Goal: Task Accomplishment & Management: Use online tool/utility

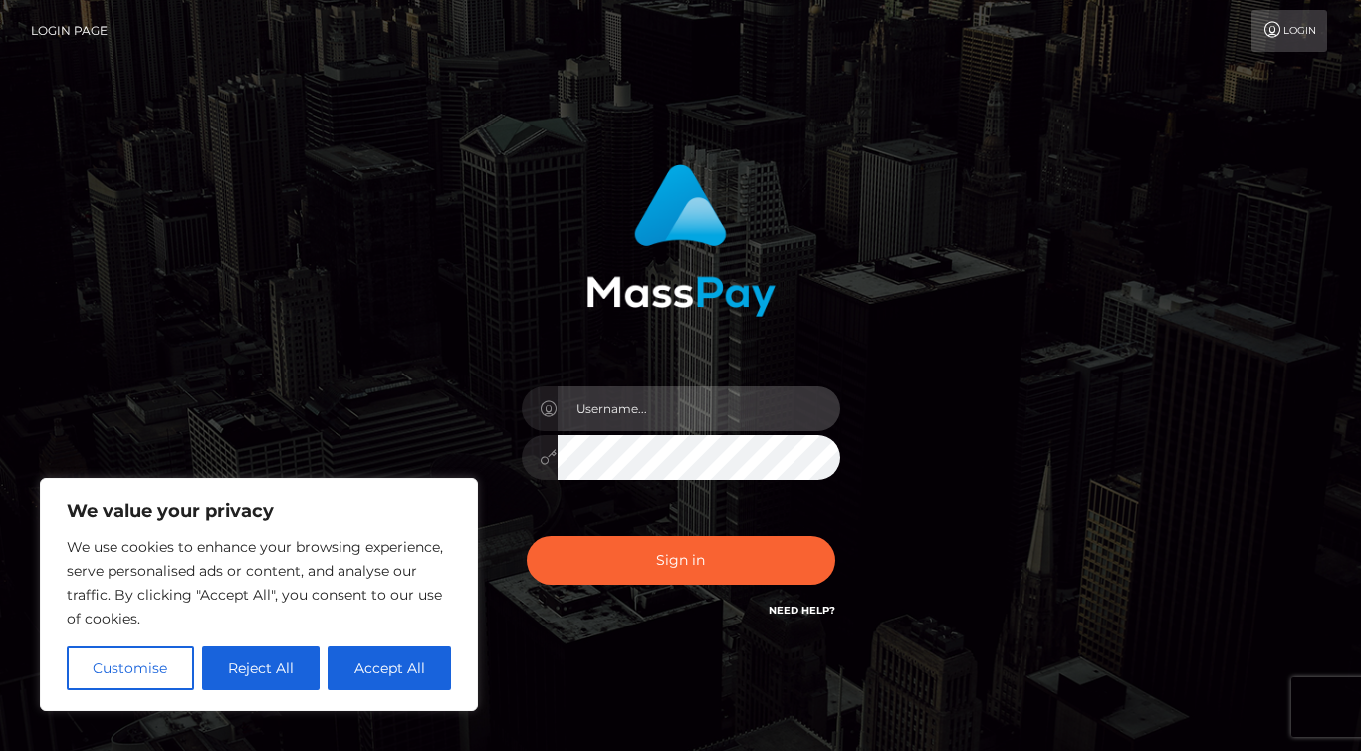
click at [652, 424] on input "text" at bounding box center [699, 408] width 283 height 45
type input "ivan.ace"
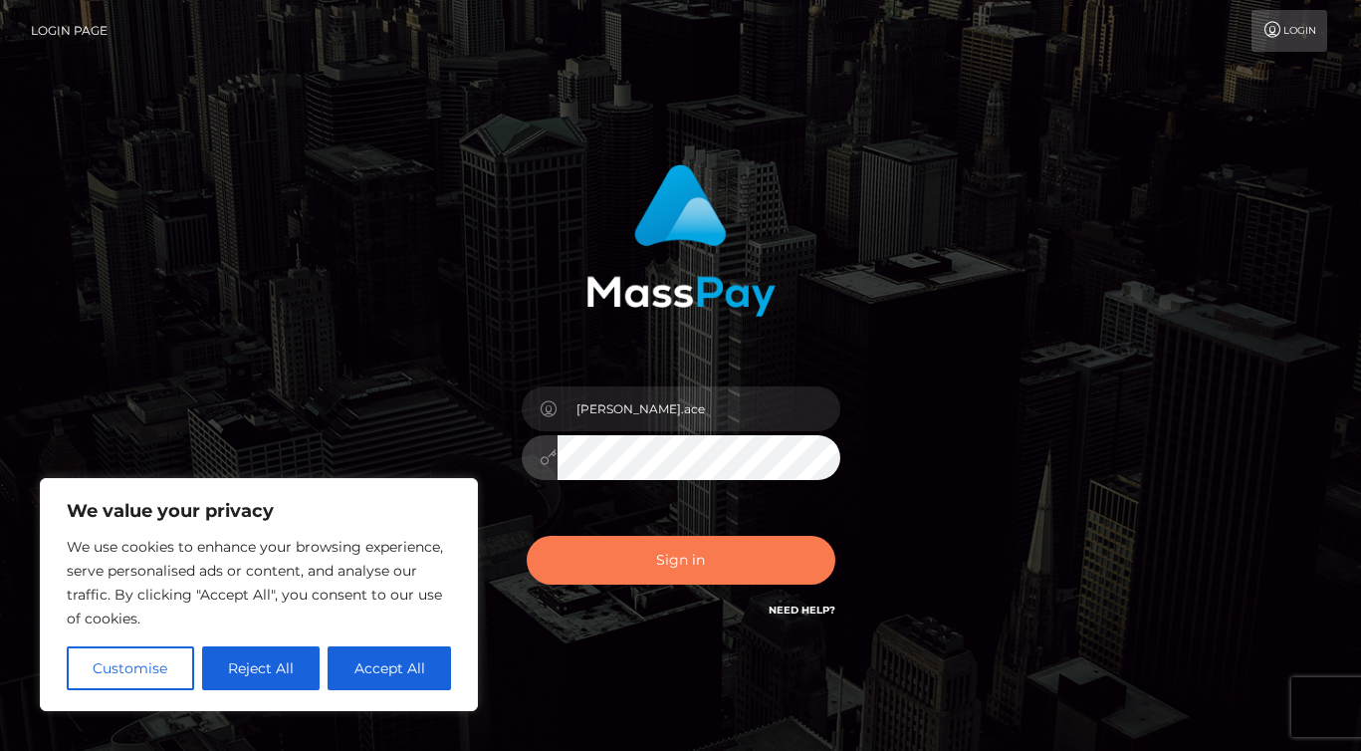
click at [686, 573] on button "Sign in" at bounding box center [681, 560] width 309 height 49
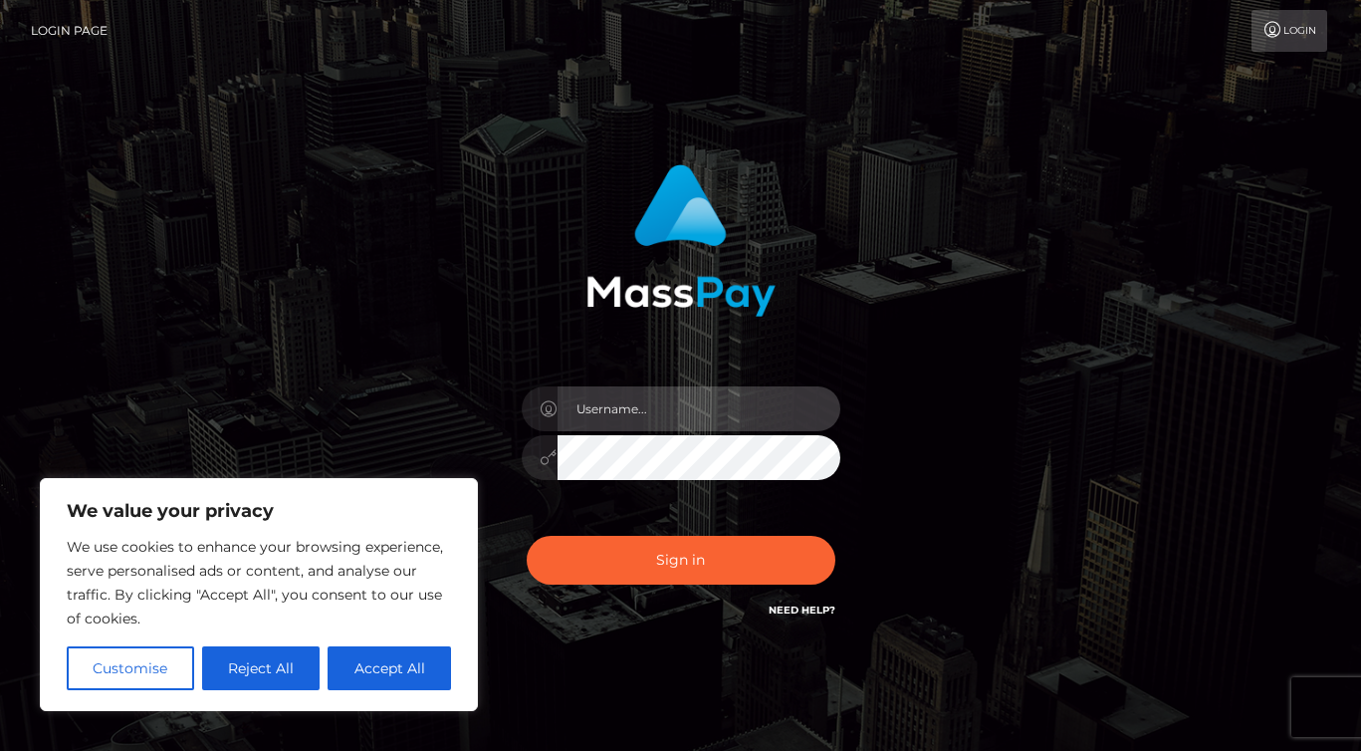
type input "[PERSON_NAME].ace"
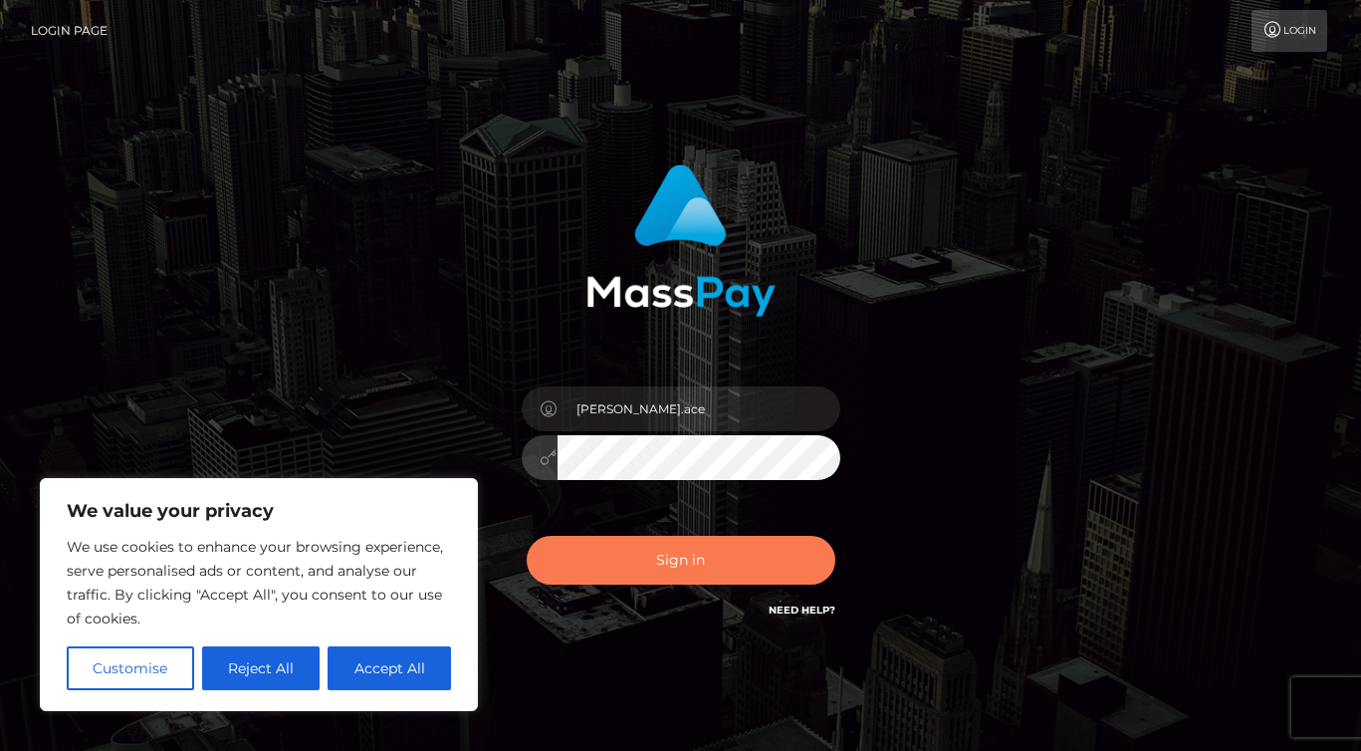
click at [693, 552] on button "Sign in" at bounding box center [681, 560] width 309 height 49
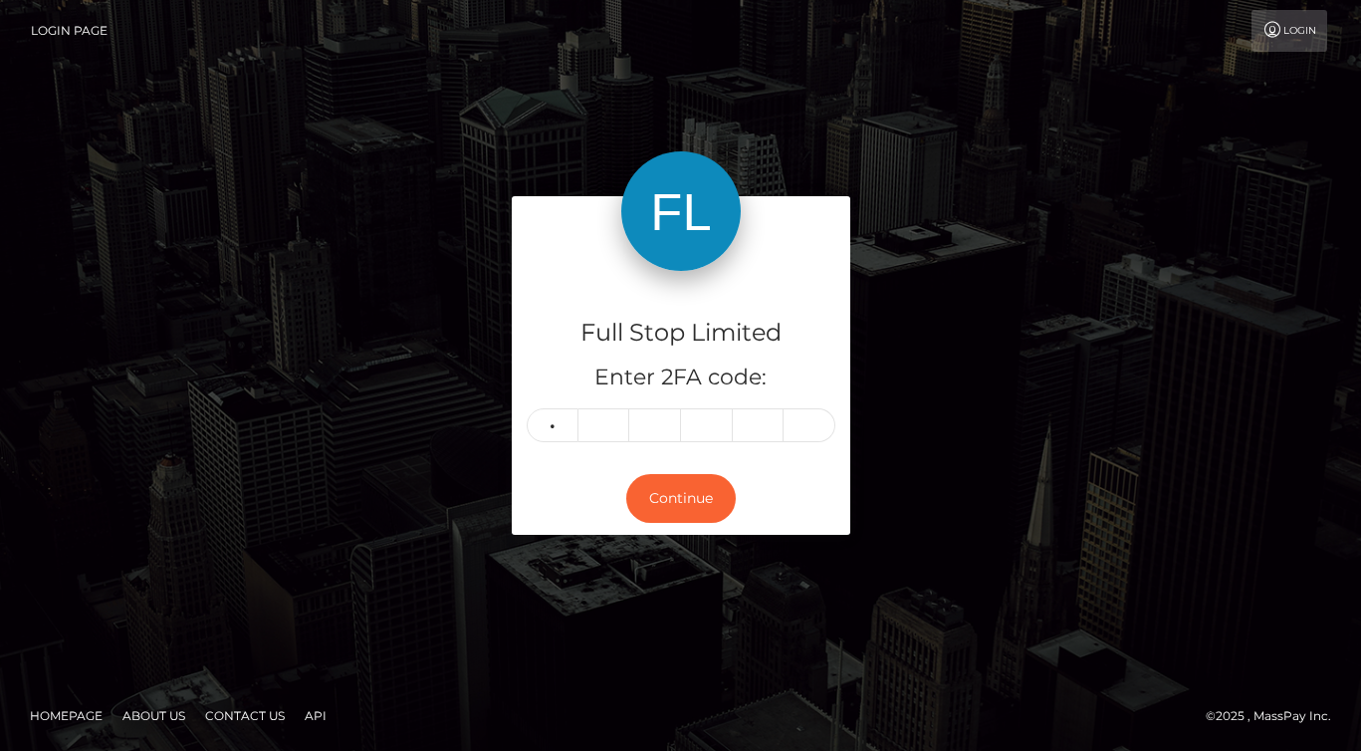
type input "5"
type input "0"
type input "2"
type input "8"
type input "2"
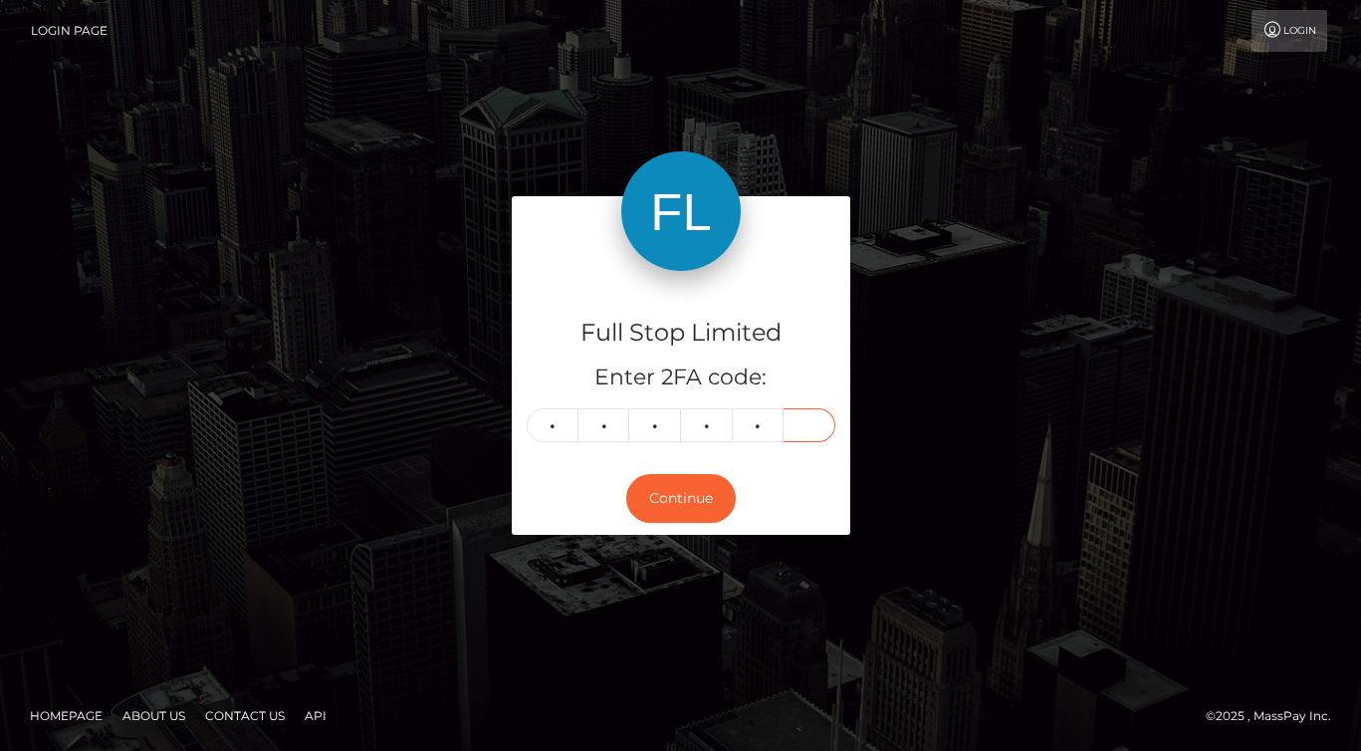
type input "3"
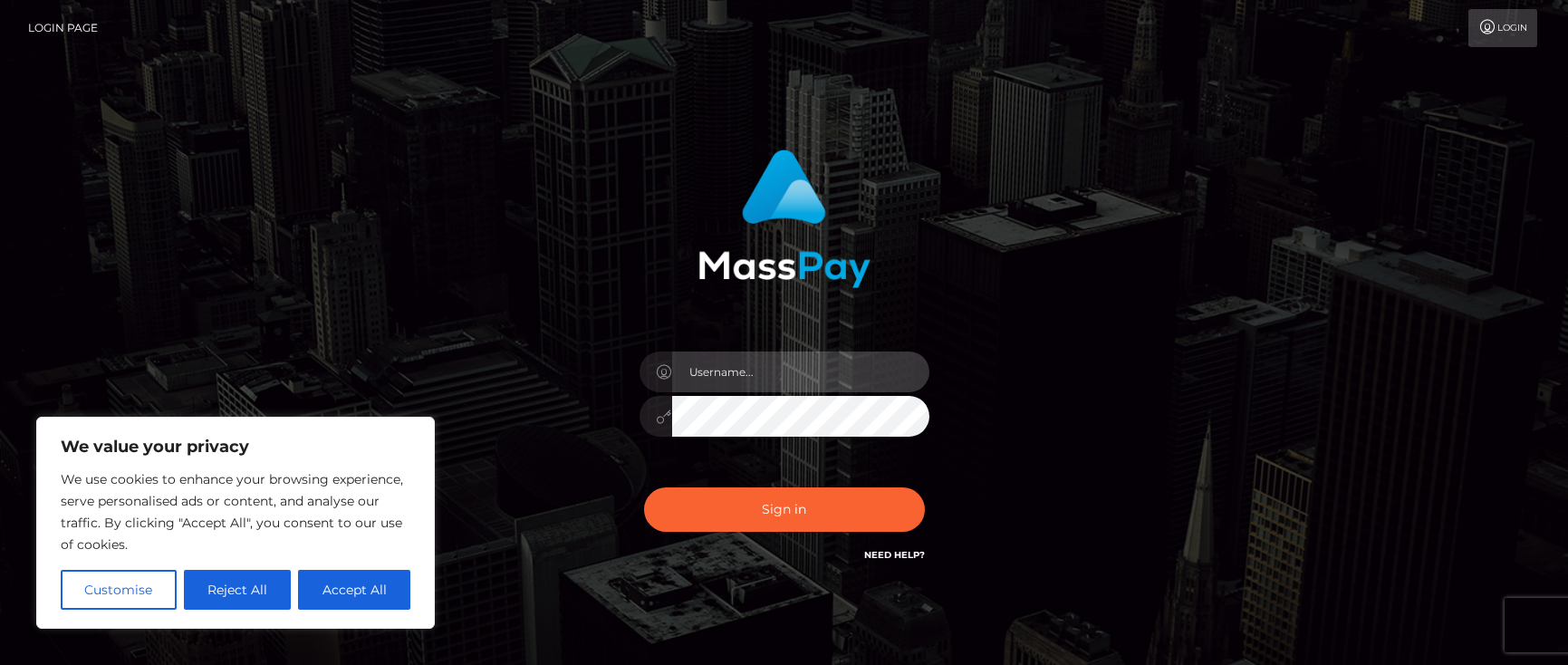
type input "ivan.ace"
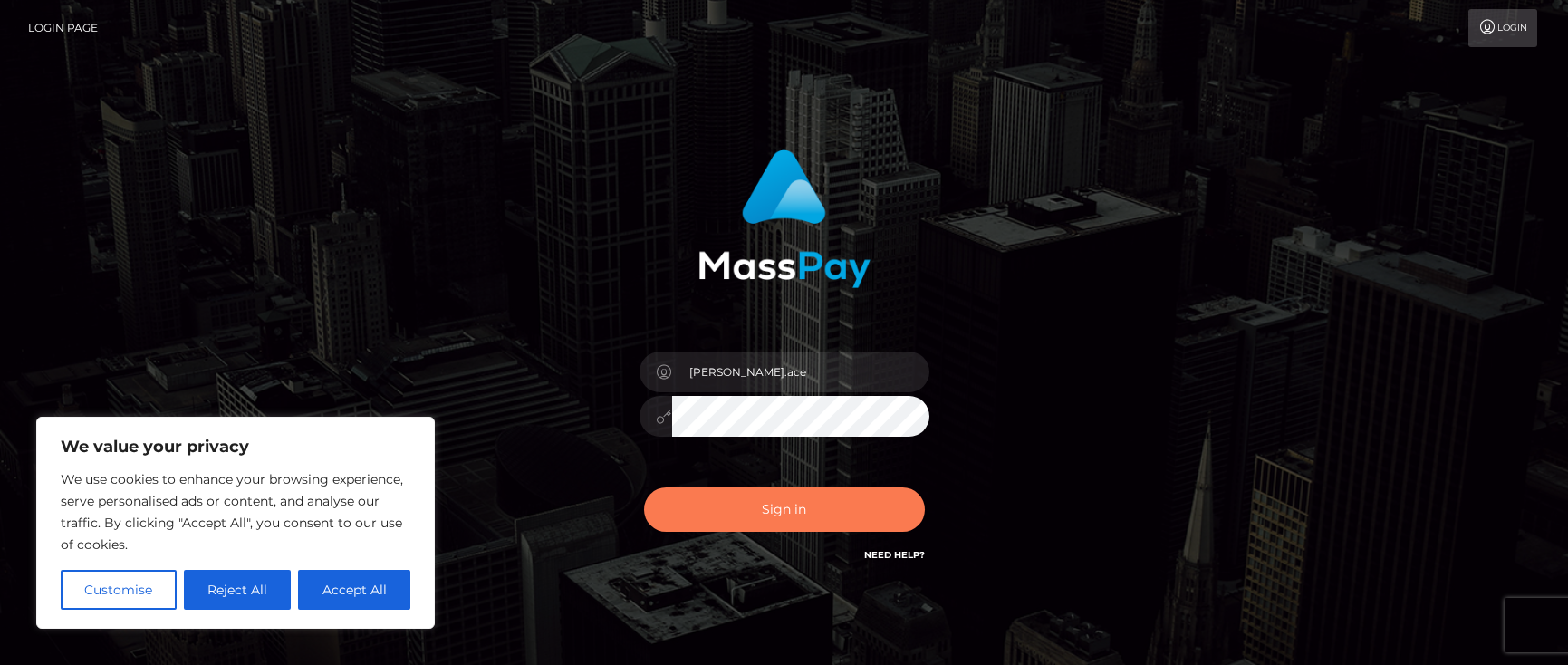
click at [823, 524] on button "Sign in" at bounding box center [784, 509] width 281 height 45
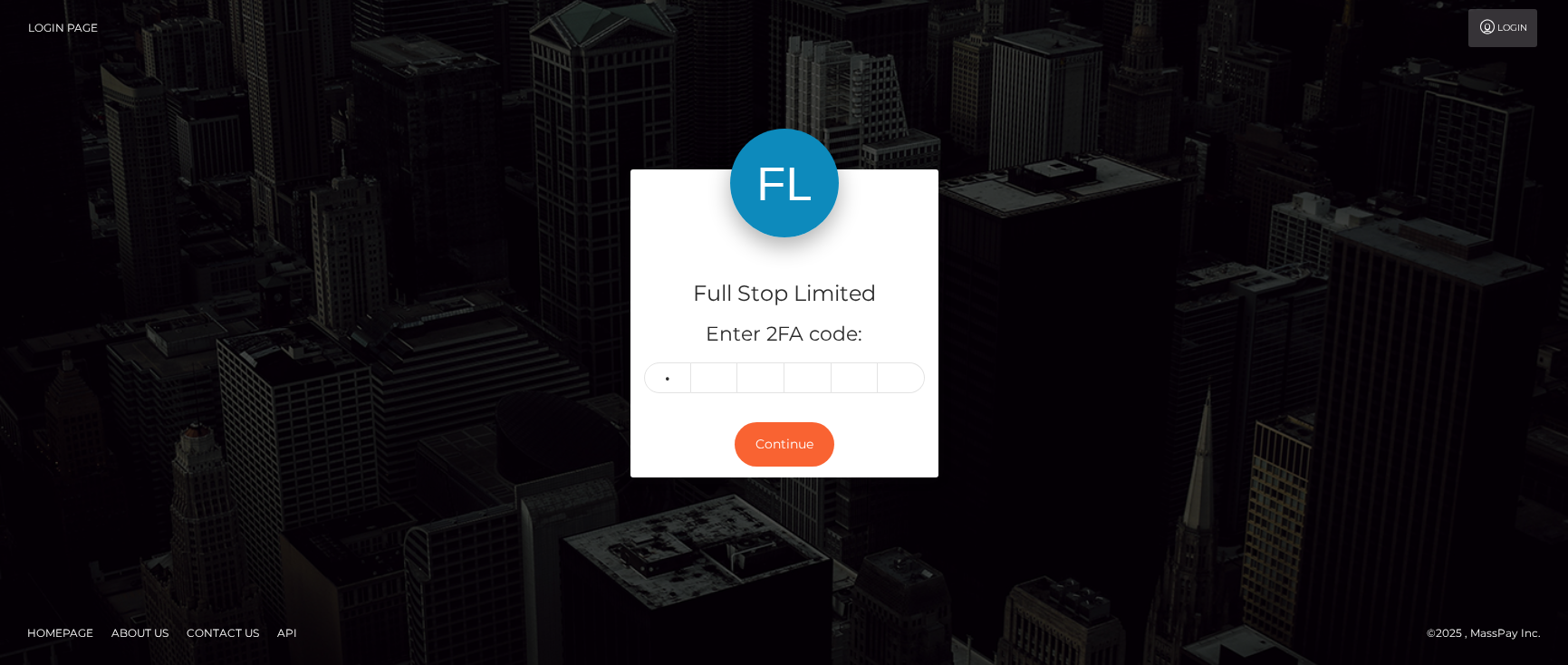
type input "3"
type input "9"
type input "3"
type input "6"
type input "2"
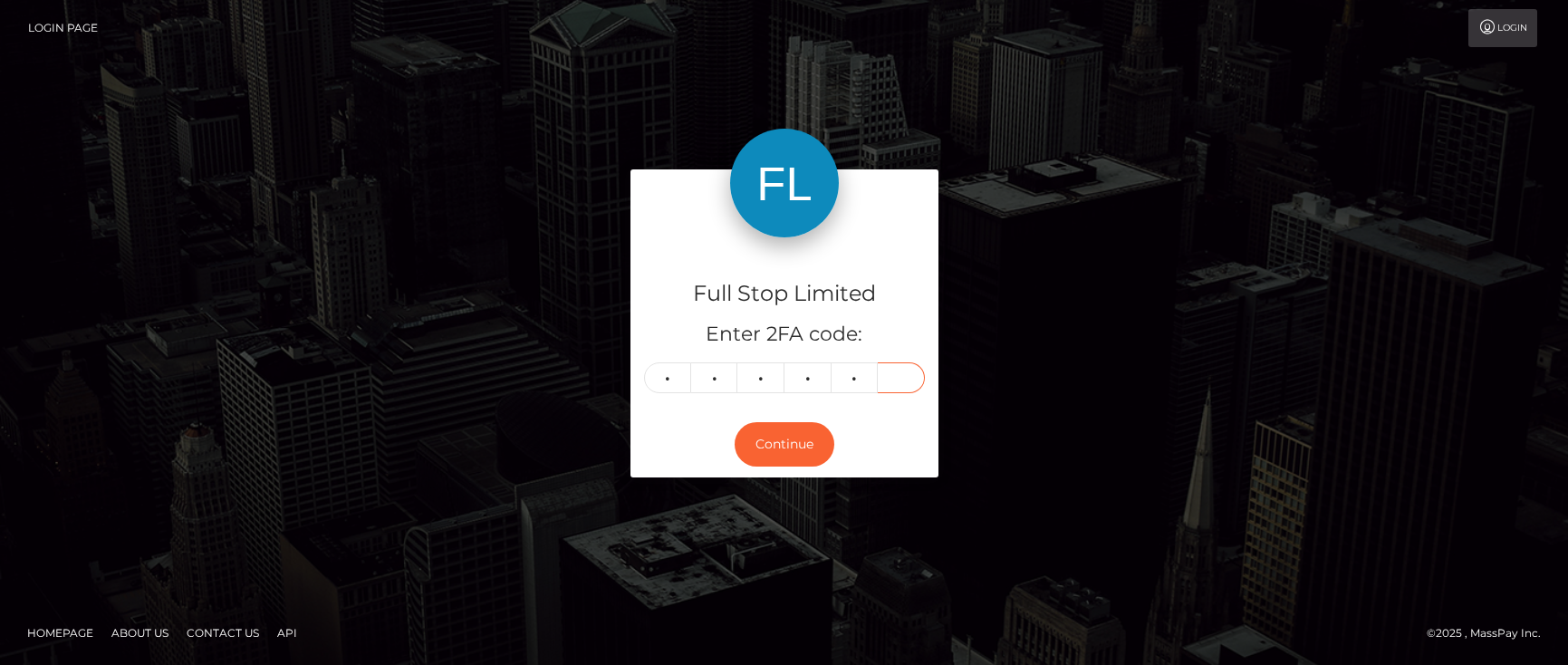
type input "7"
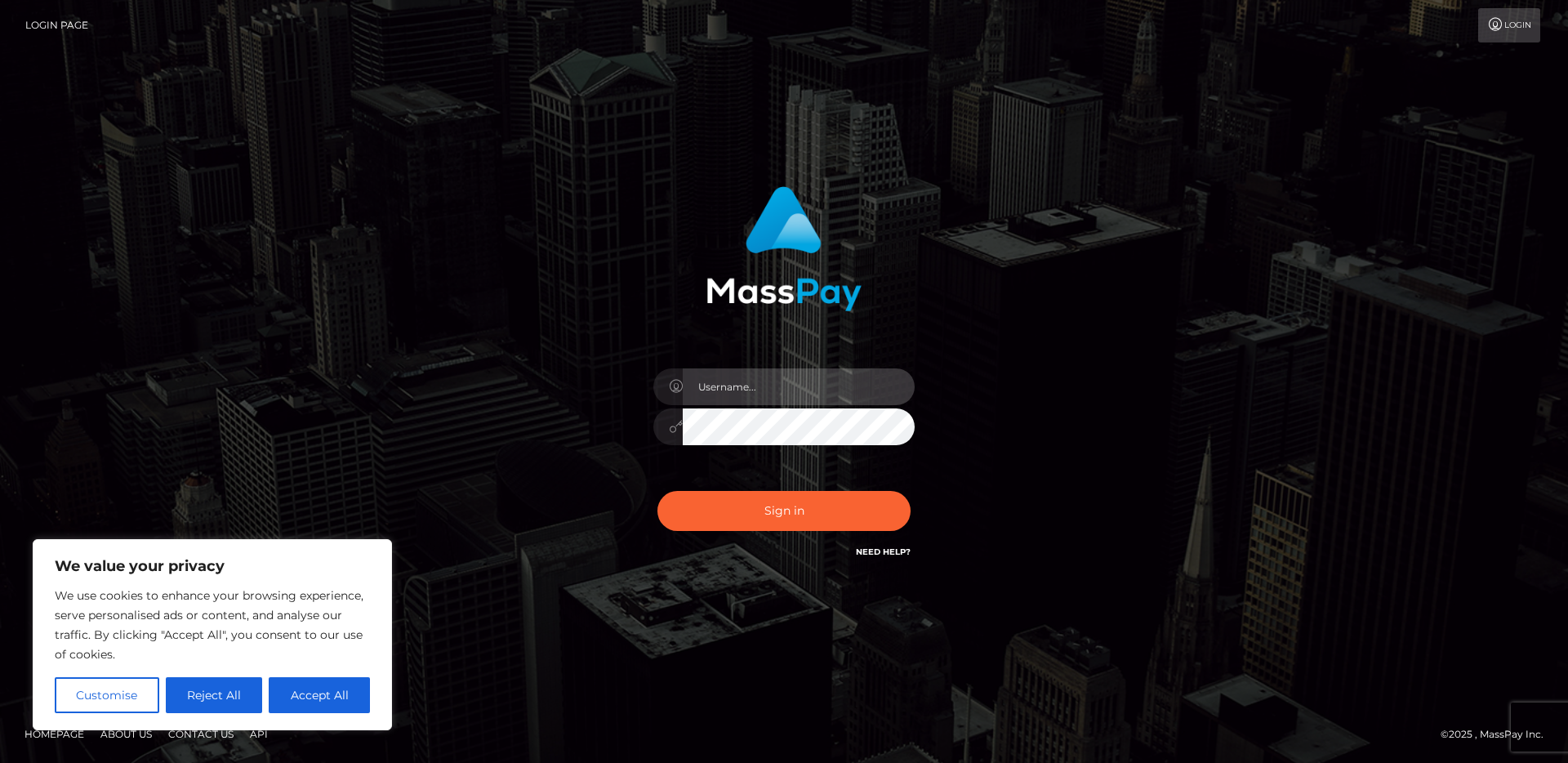
click at [777, 376] on input "text" at bounding box center [798, 386] width 232 height 37
type input "[PERSON_NAME].ace"
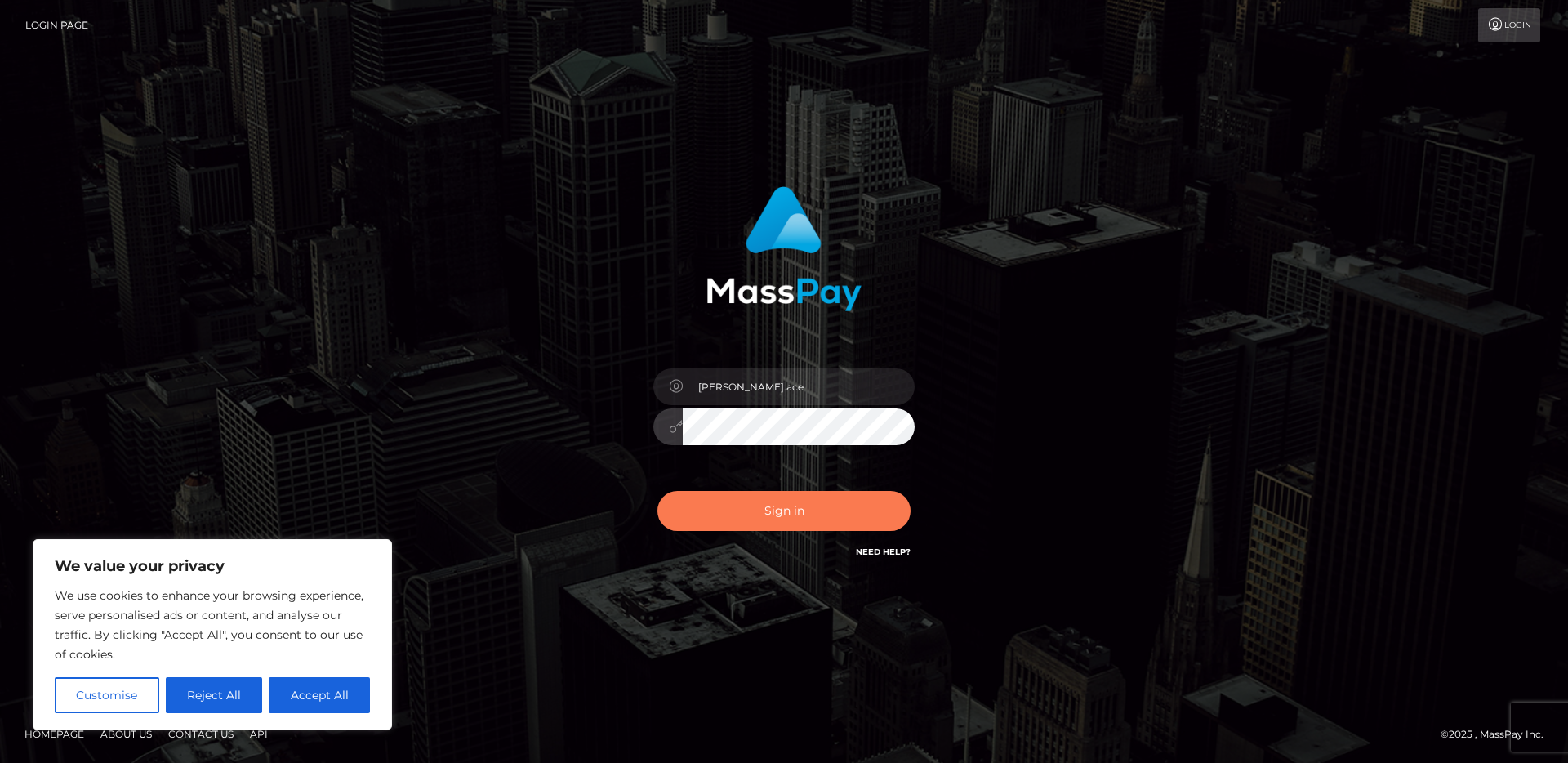
click at [748, 514] on button "Sign in" at bounding box center [784, 510] width 253 height 40
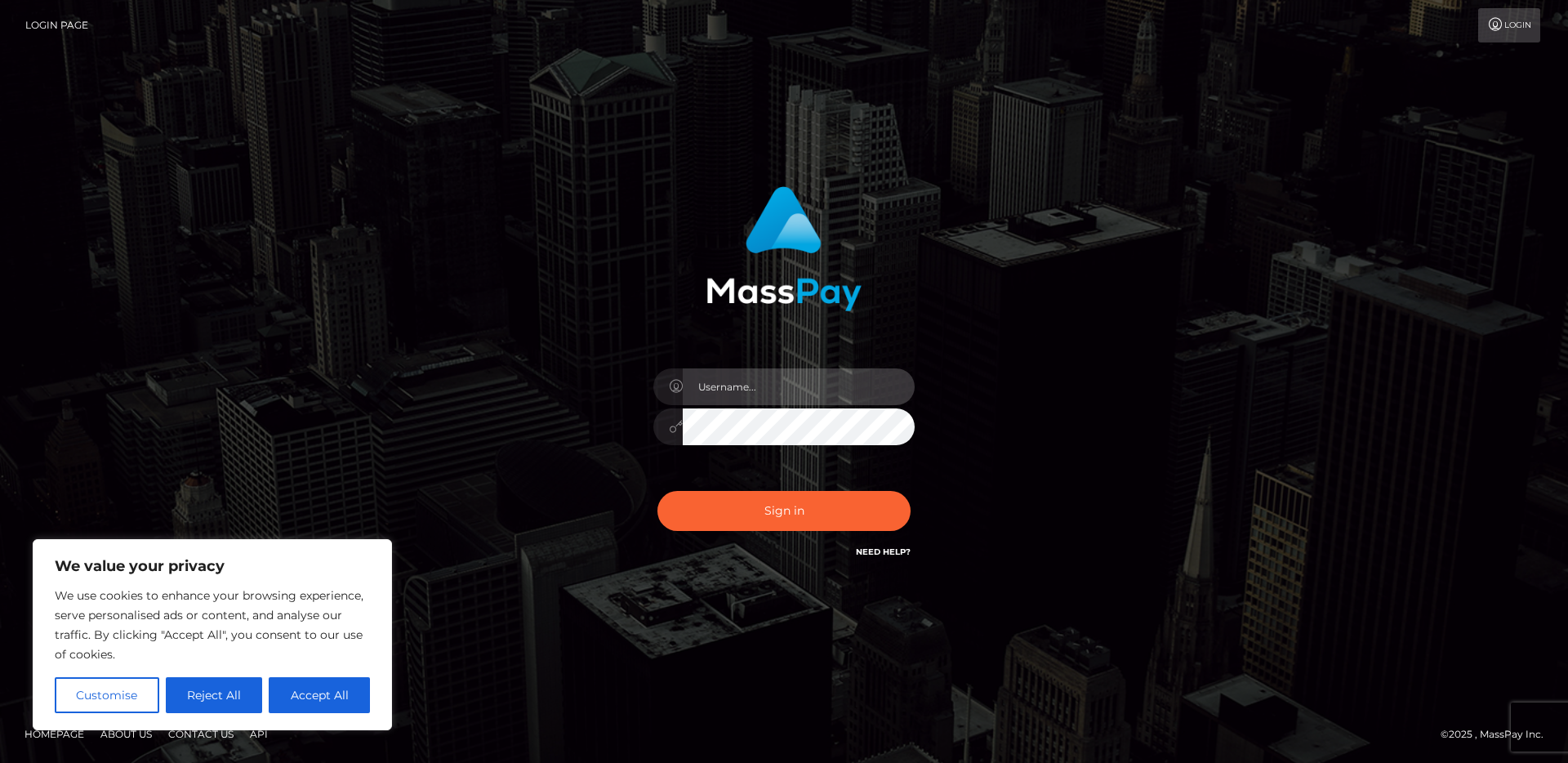
type input "[PERSON_NAME].ace"
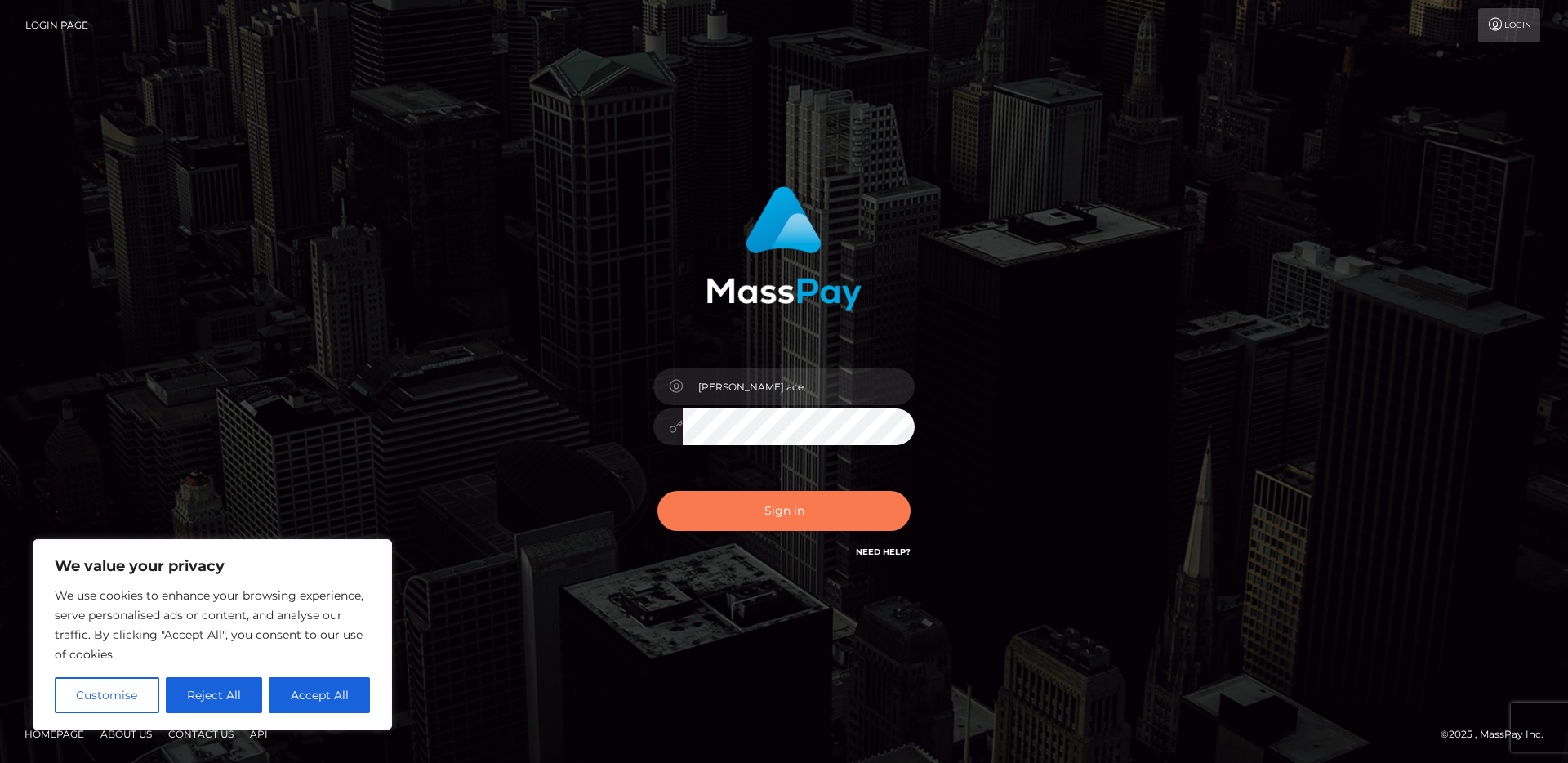
click at [767, 504] on button "Sign in" at bounding box center [784, 510] width 253 height 40
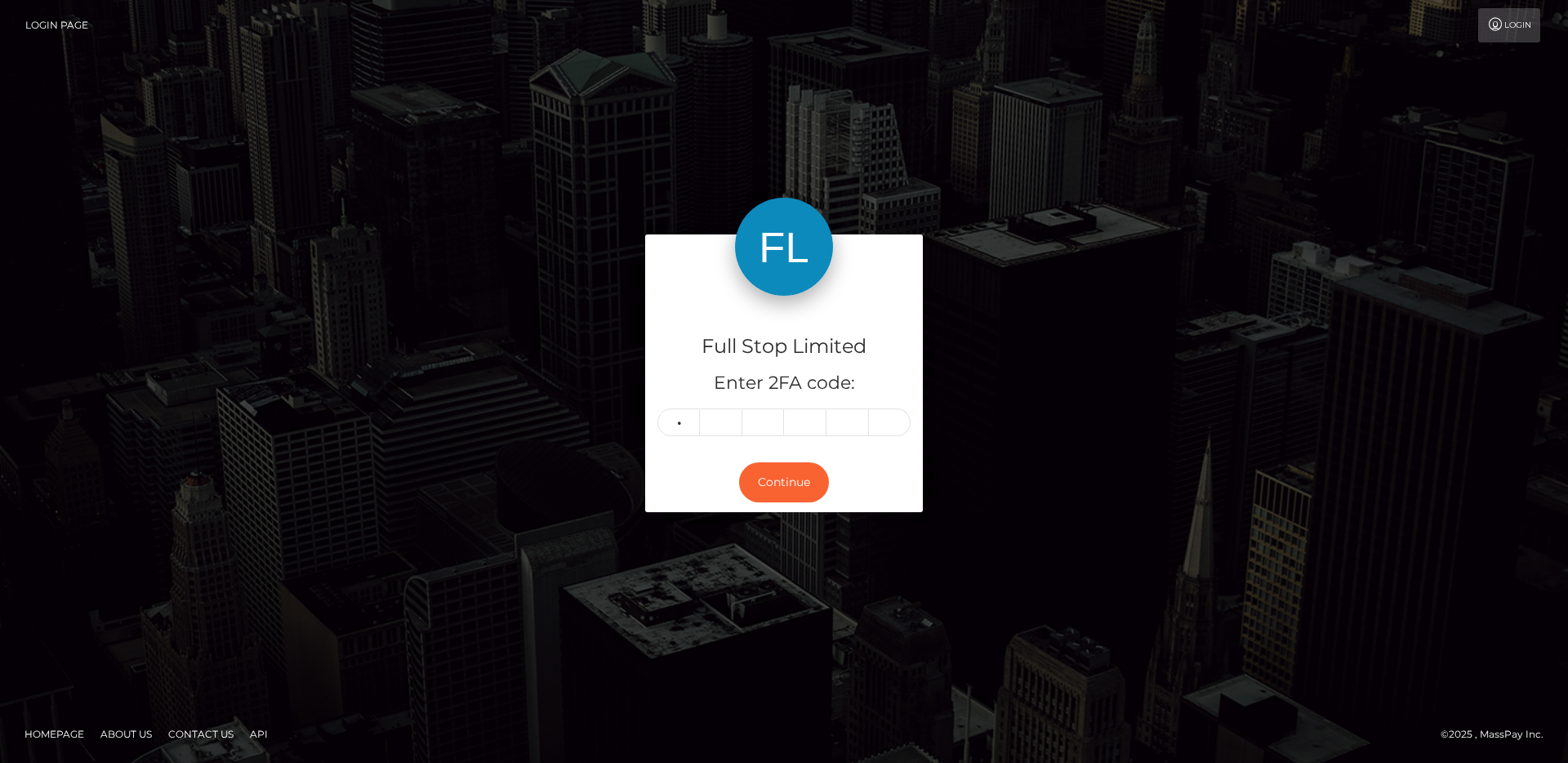
type input "6"
type input "0"
type input "6"
type input "1"
type input "7"
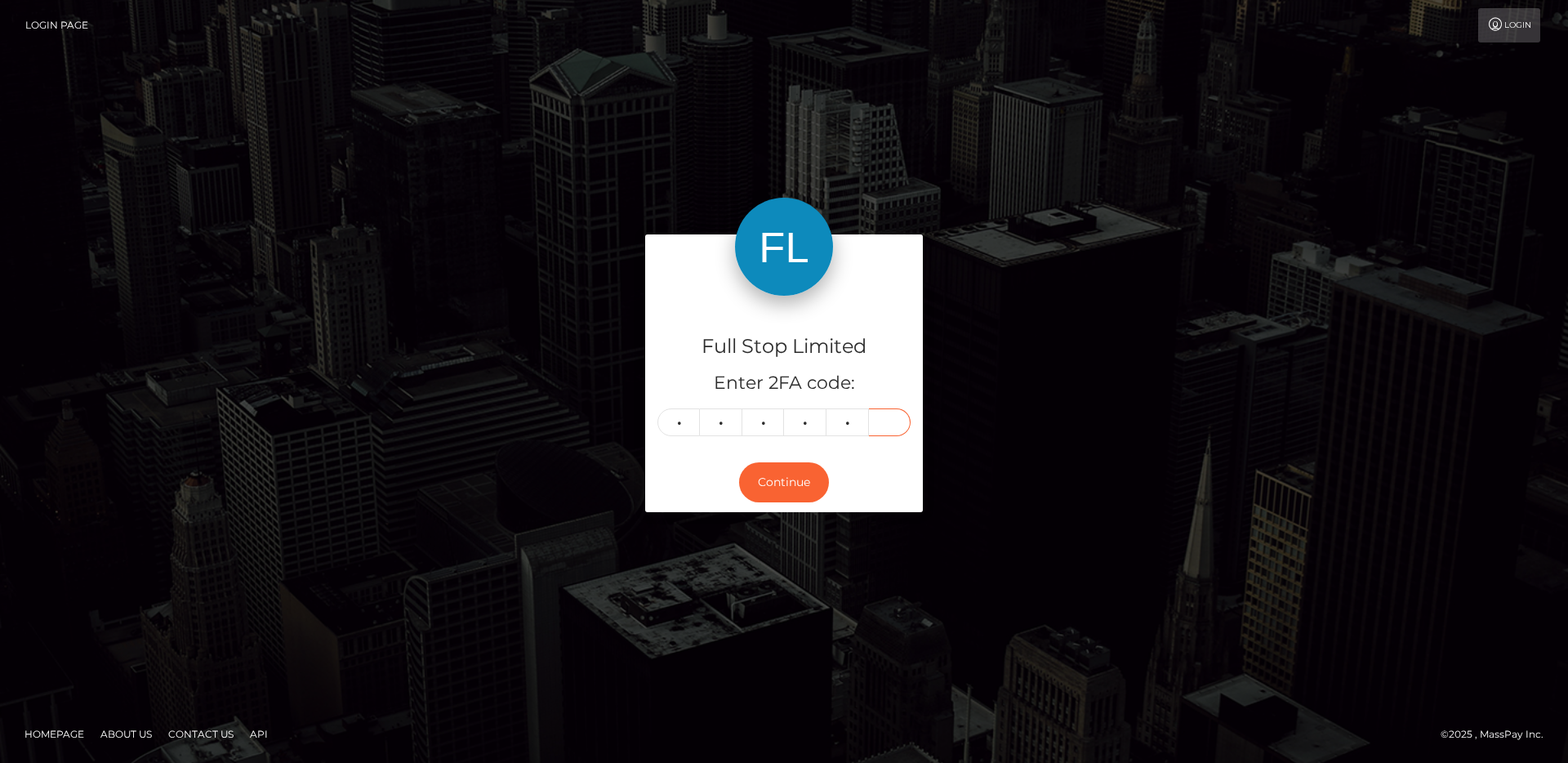
type input "0"
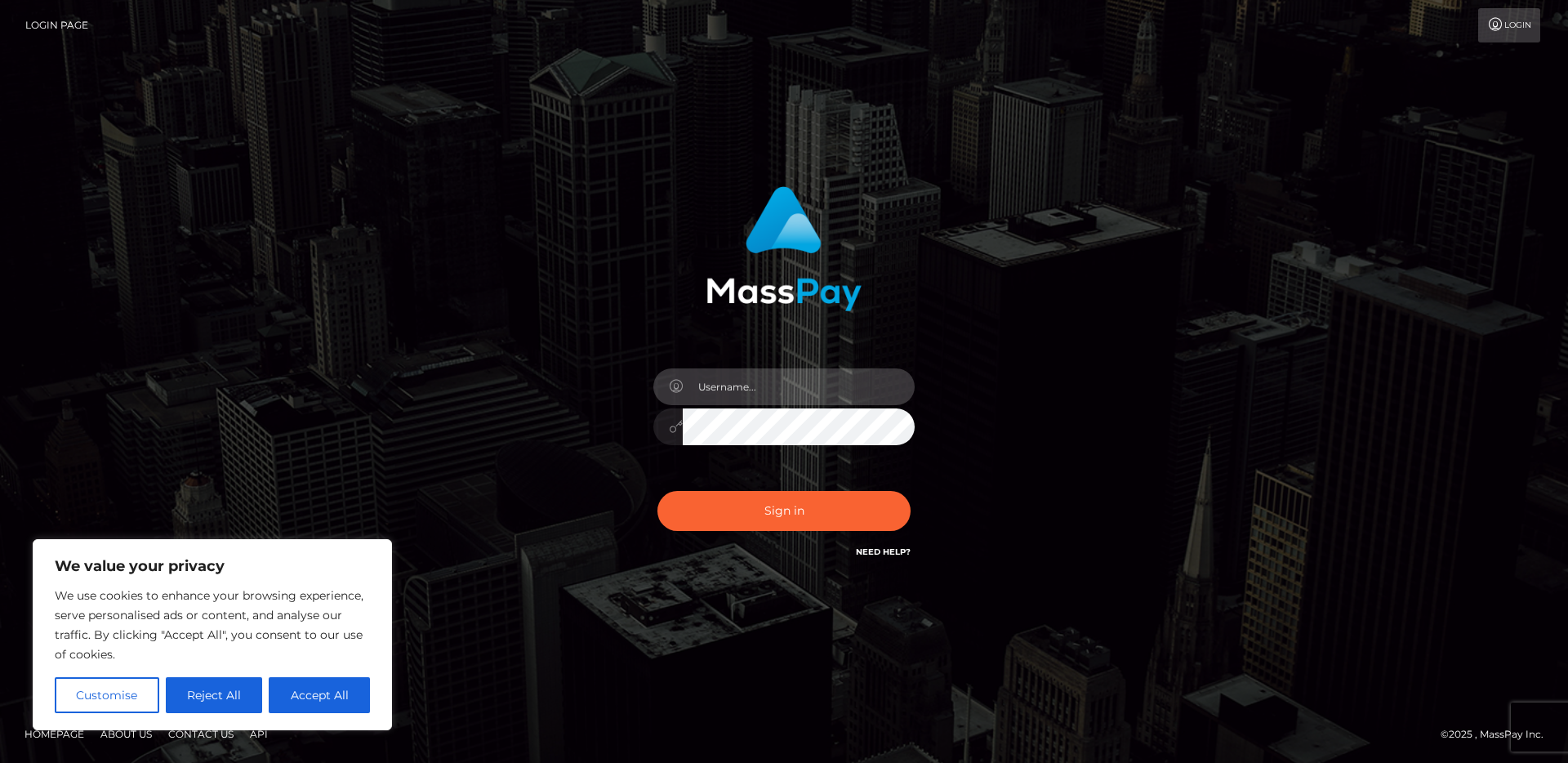
click at [841, 391] on input "text" at bounding box center [798, 386] width 232 height 37
type input "ivan.ace"
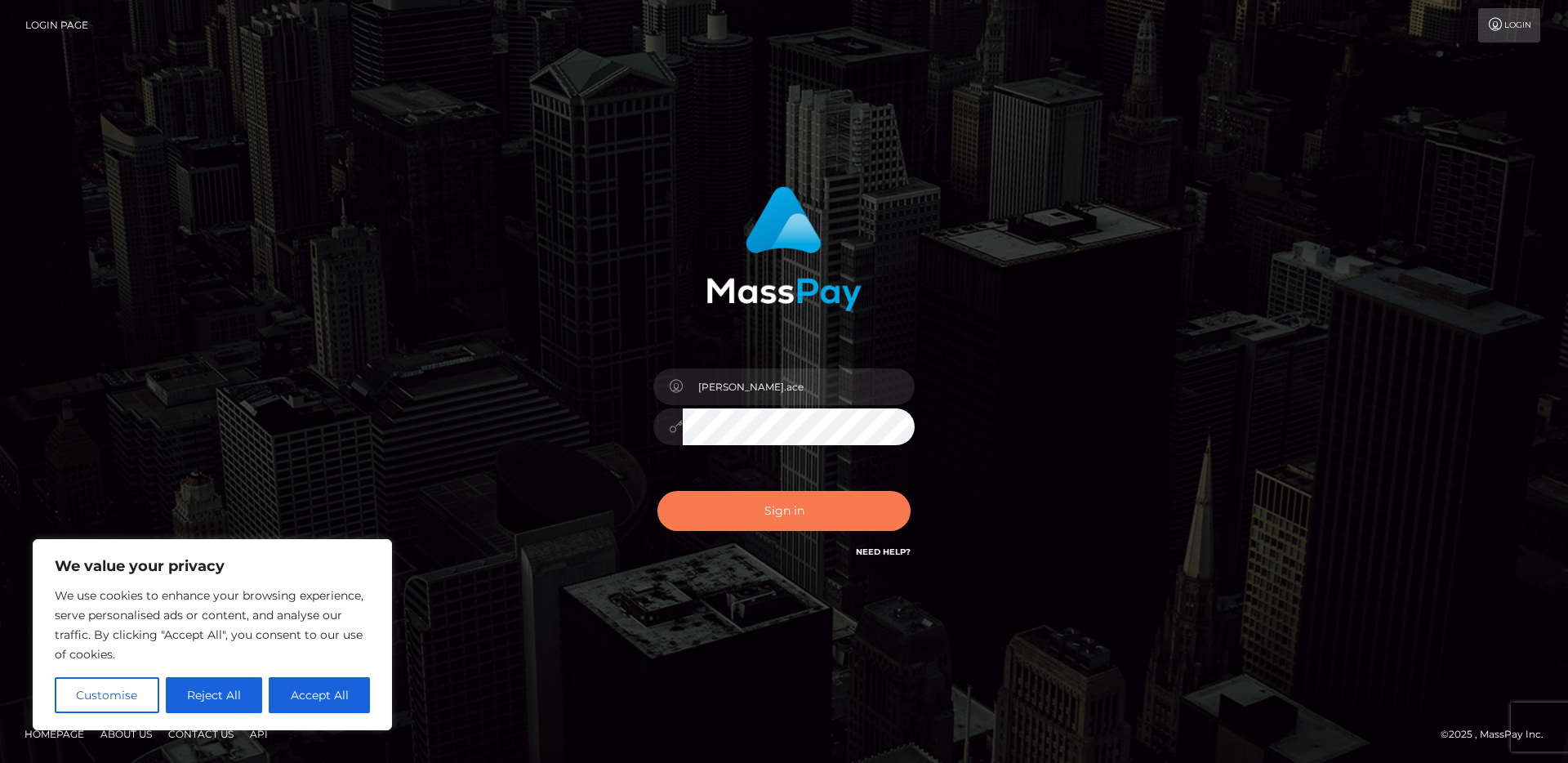
click at [836, 512] on button "Sign in" at bounding box center [784, 510] width 253 height 40
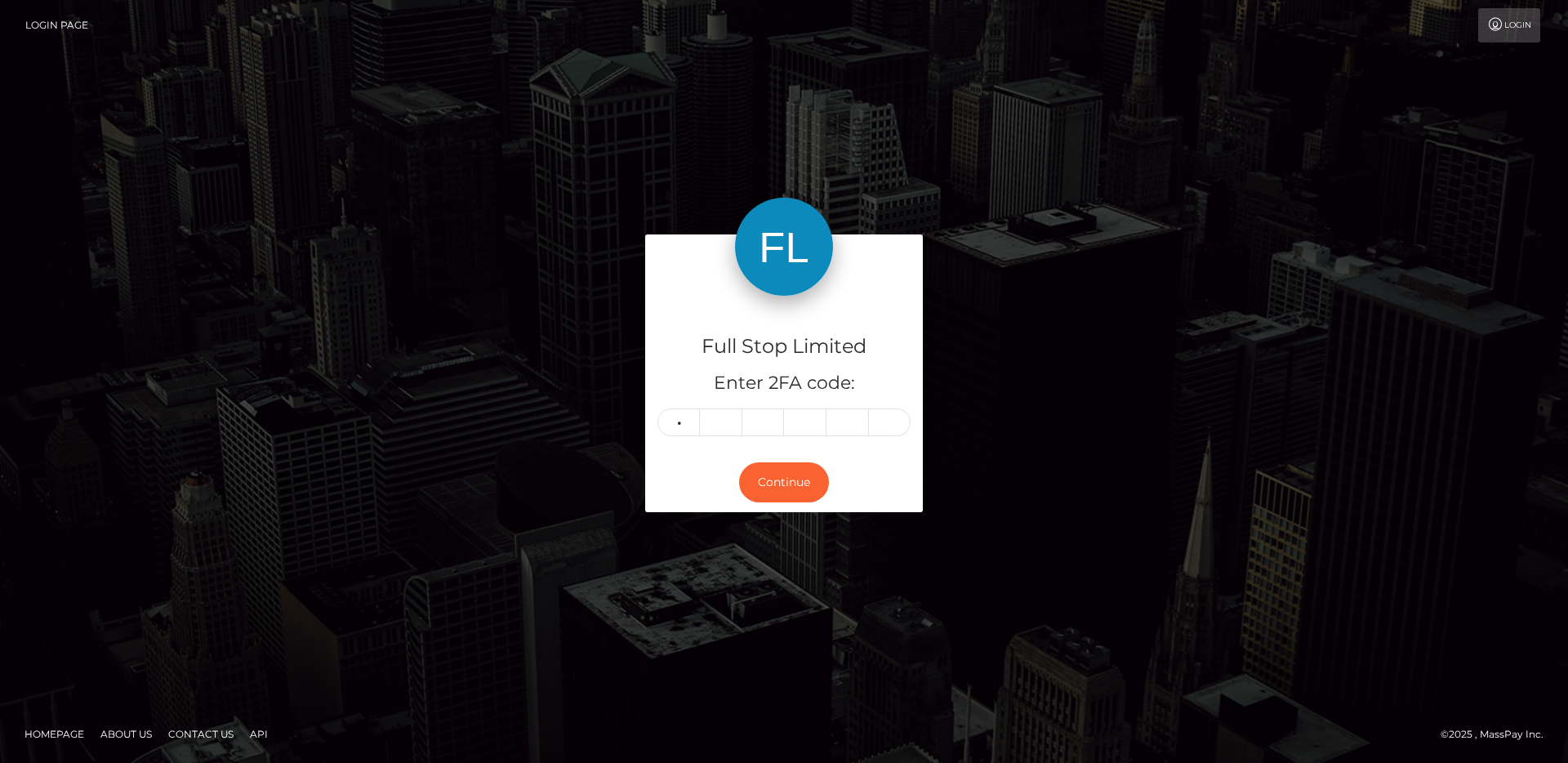
type input "2"
type input "4"
type input "0"
type input "1"
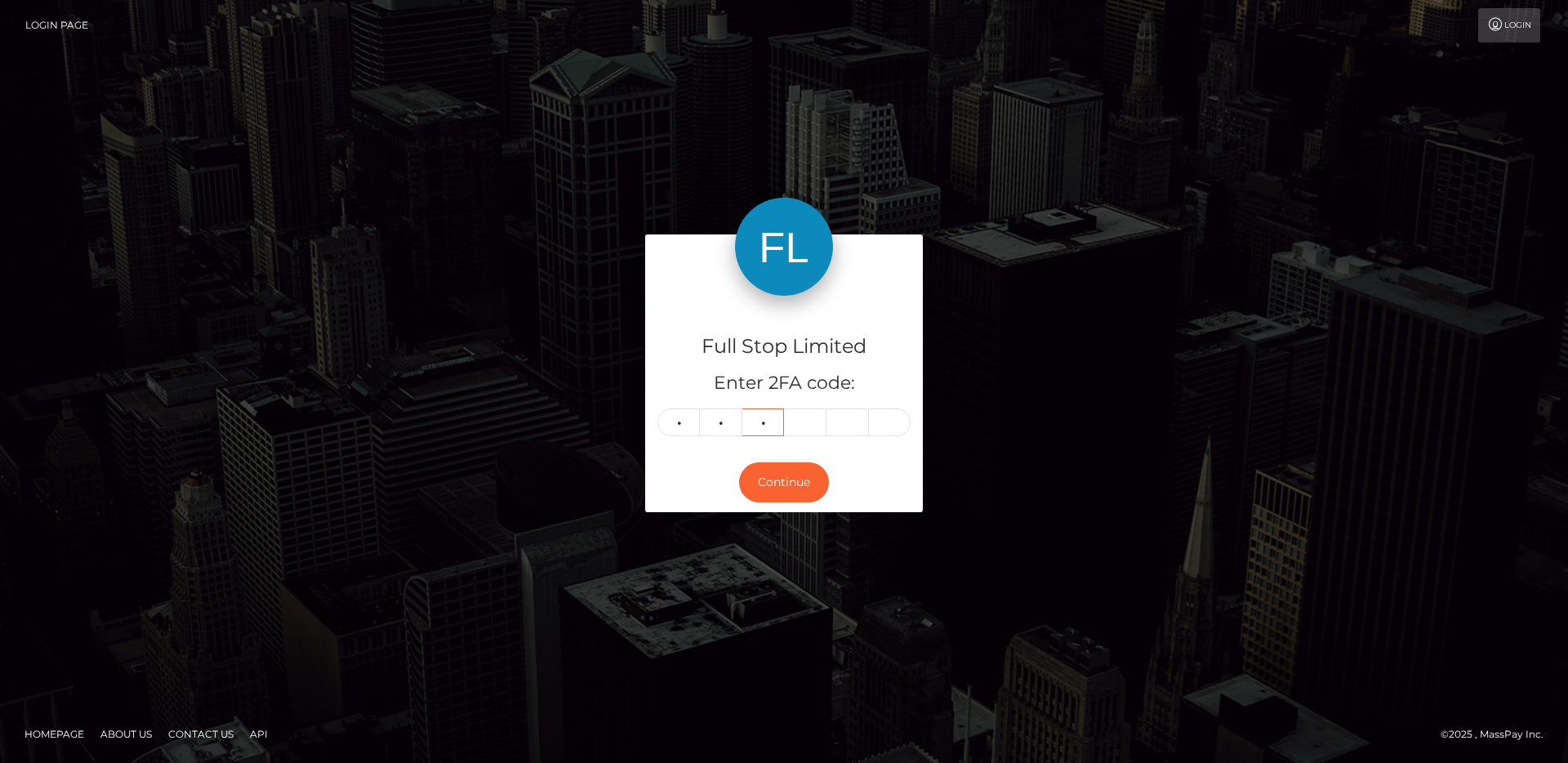
type input "1"
type input "3"
type input "6"
click at [800, 489] on button "Continue" at bounding box center [784, 482] width 90 height 40
